Goal: Transaction & Acquisition: Purchase product/service

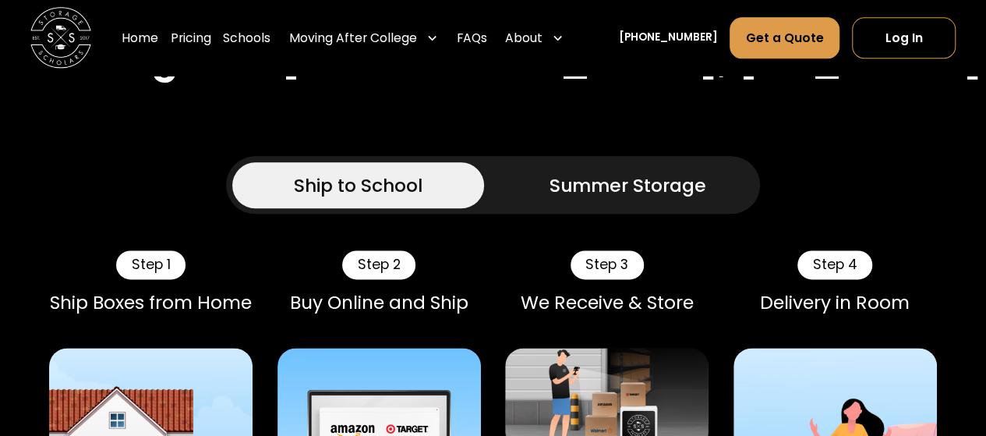
scroll to position [928, 0]
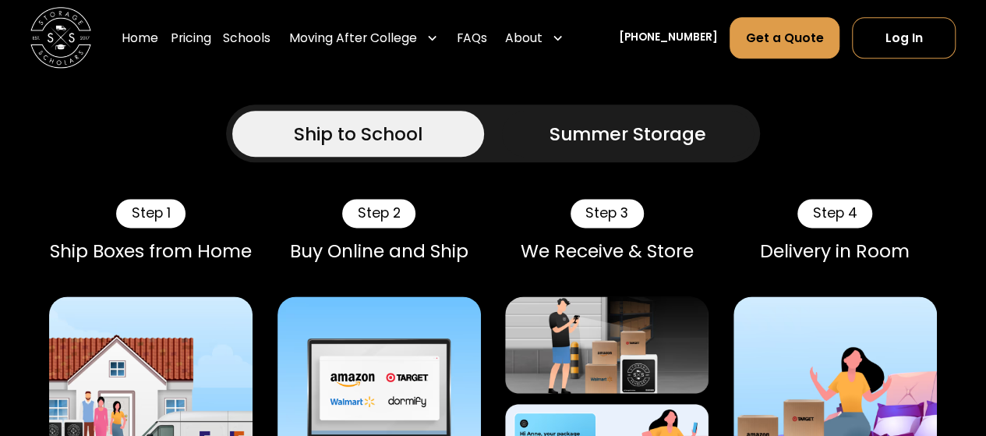
click at [620, 146] on div "Summer Storage" at bounding box center [628, 133] width 157 height 27
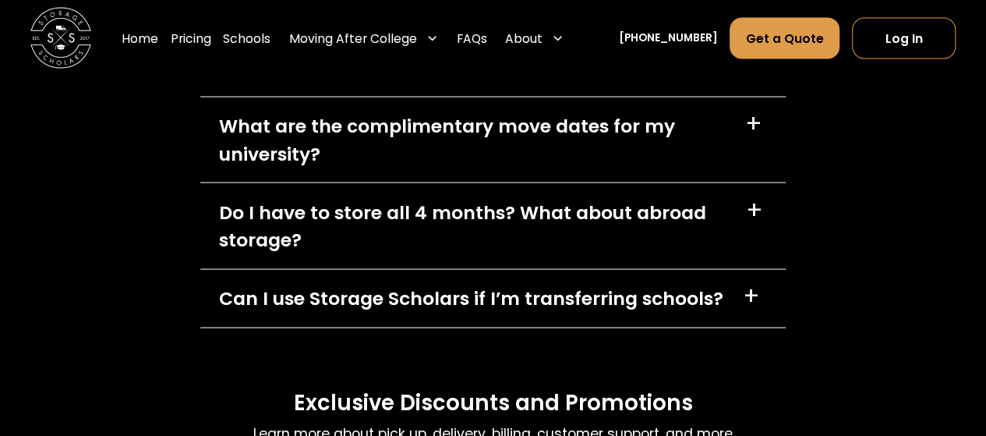
scroll to position [7399, 0]
click at [756, 136] on div "+" at bounding box center [753, 123] width 17 height 24
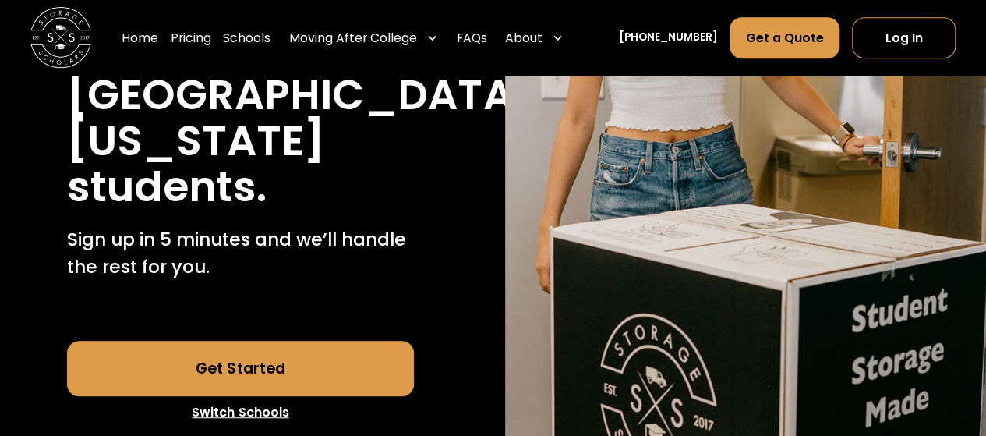
scroll to position [608, 0]
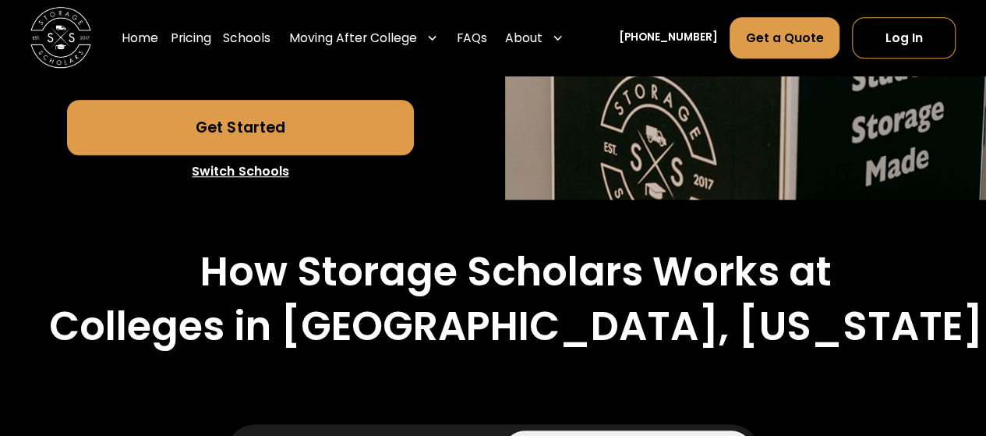
click at [239, 173] on link "Switch Schools" at bounding box center [240, 171] width 346 height 33
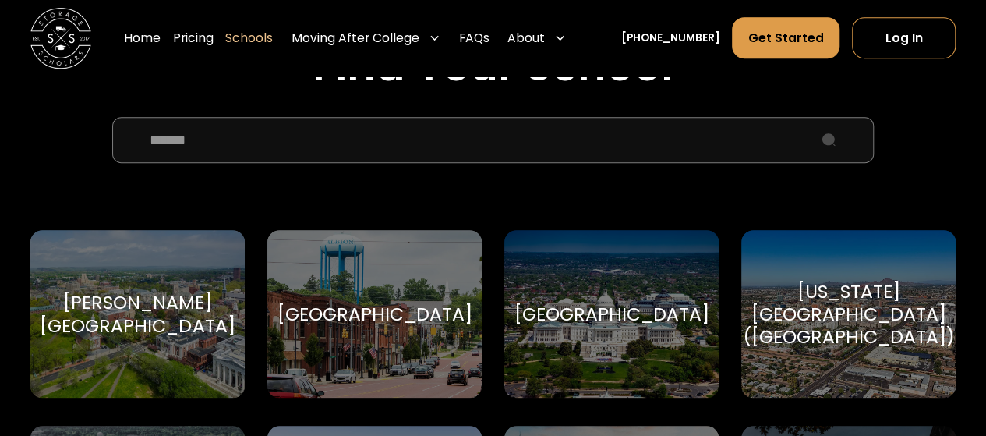
scroll to position [543, 0]
click at [305, 147] on input "School Select Form" at bounding box center [493, 138] width 762 height 46
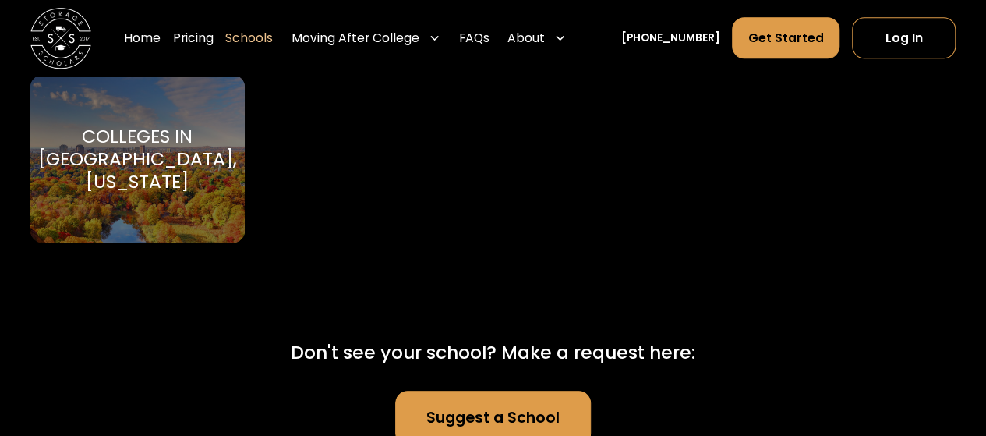
scroll to position [716, 0]
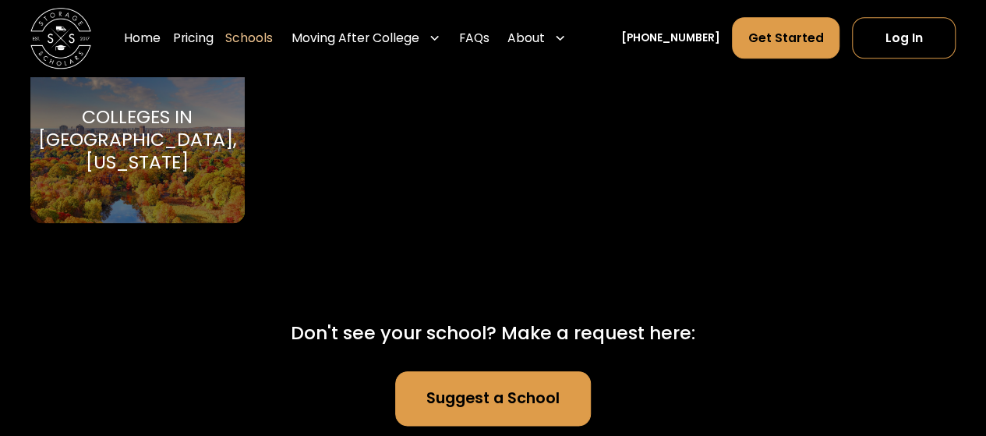
type input "****"
click at [108, 161] on div "Colleges in [GEOGRAPHIC_DATA], [US_STATE]" at bounding box center [137, 139] width 199 height 69
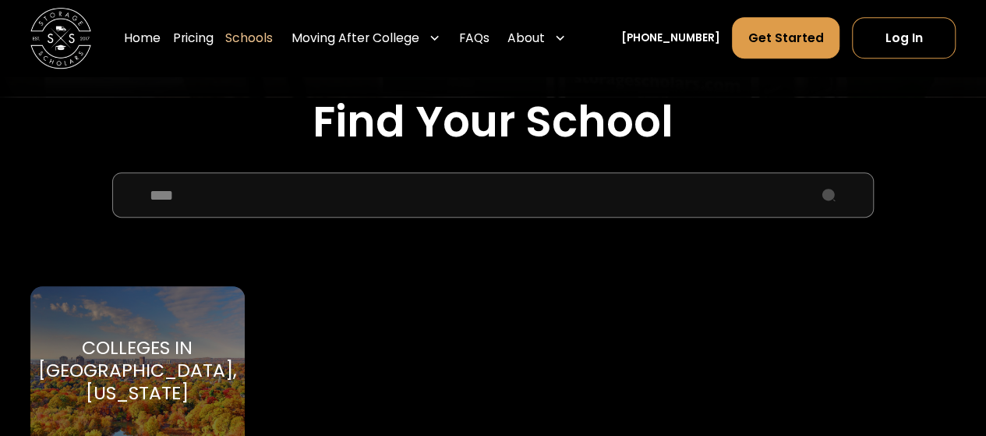
scroll to position [481, 0]
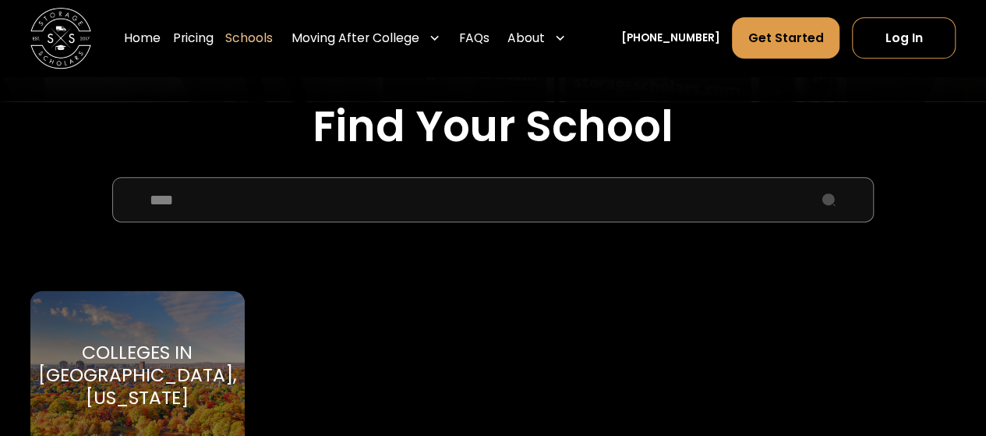
click at [308, 197] on input "****" at bounding box center [493, 200] width 762 height 46
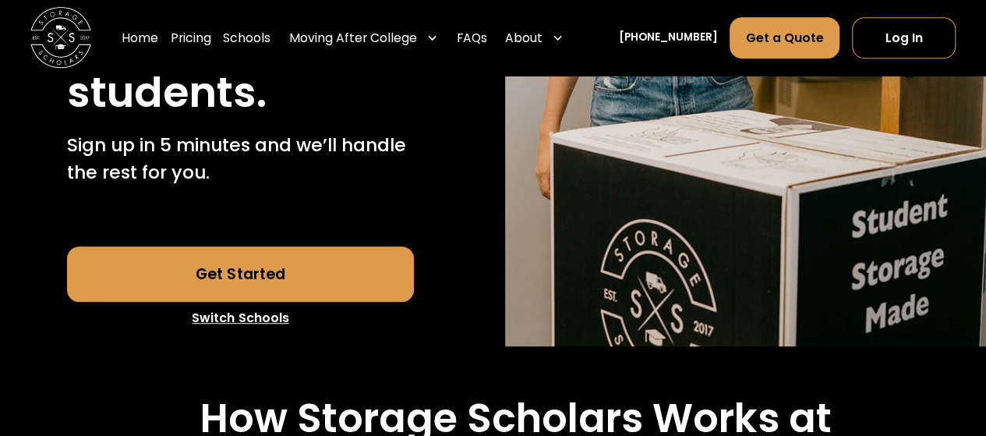
scroll to position [435, 0]
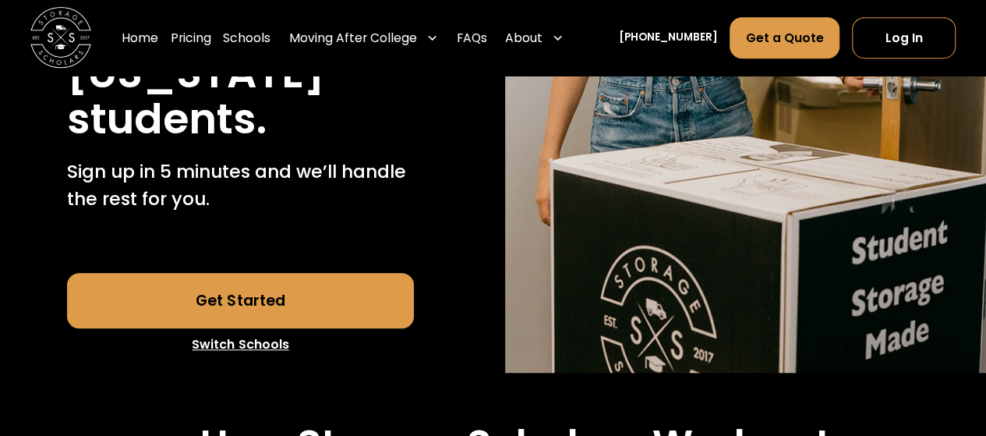
click at [209, 302] on link "Get Started" at bounding box center [240, 300] width 346 height 55
